Goal: Task Accomplishment & Management: Manage account settings

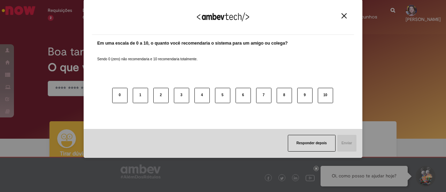
click at [342, 12] on div "Agradecemos seu feedback!" at bounding box center [223, 21] width 262 height 27
click at [343, 14] on img "Close" at bounding box center [343, 15] width 5 height 5
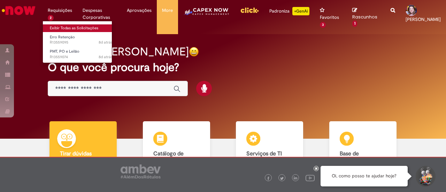
click at [67, 25] on link "Exibir Todas as Solicitações" at bounding box center [81, 28] width 77 height 8
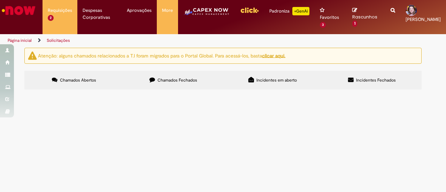
click at [0, 0] on div at bounding box center [0, 0] width 0 height 0
click at [22, 10] on img "Ir para a Homepage" at bounding box center [19, 10] width 36 height 14
